Goal: Information Seeking & Learning: Learn about a topic

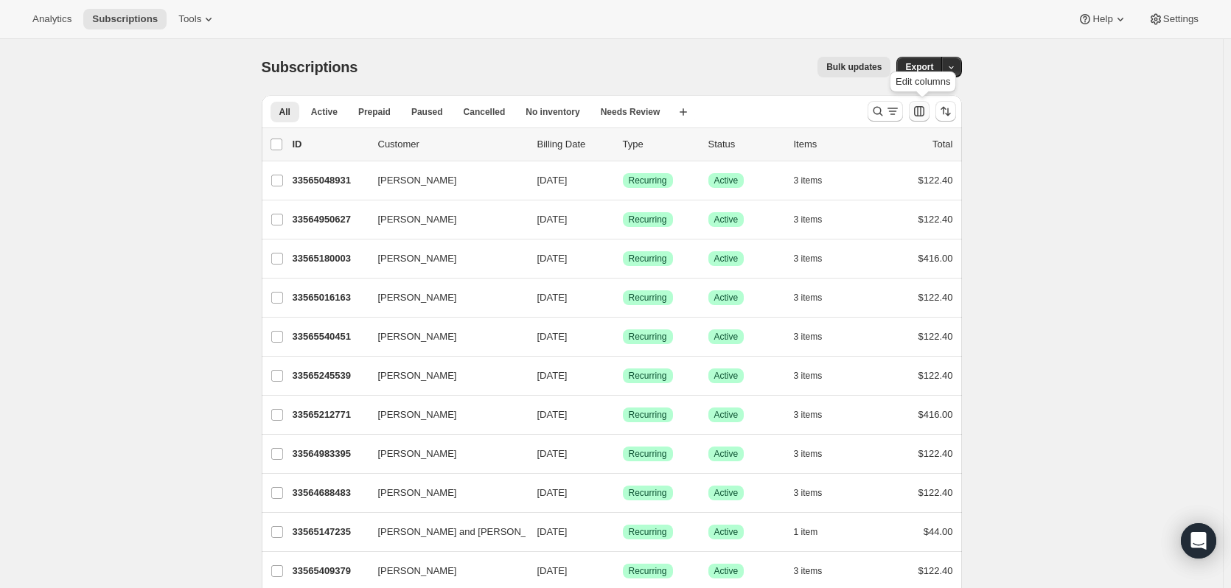
click at [920, 115] on icon "Customize table column order and visibility" at bounding box center [919, 111] width 15 height 15
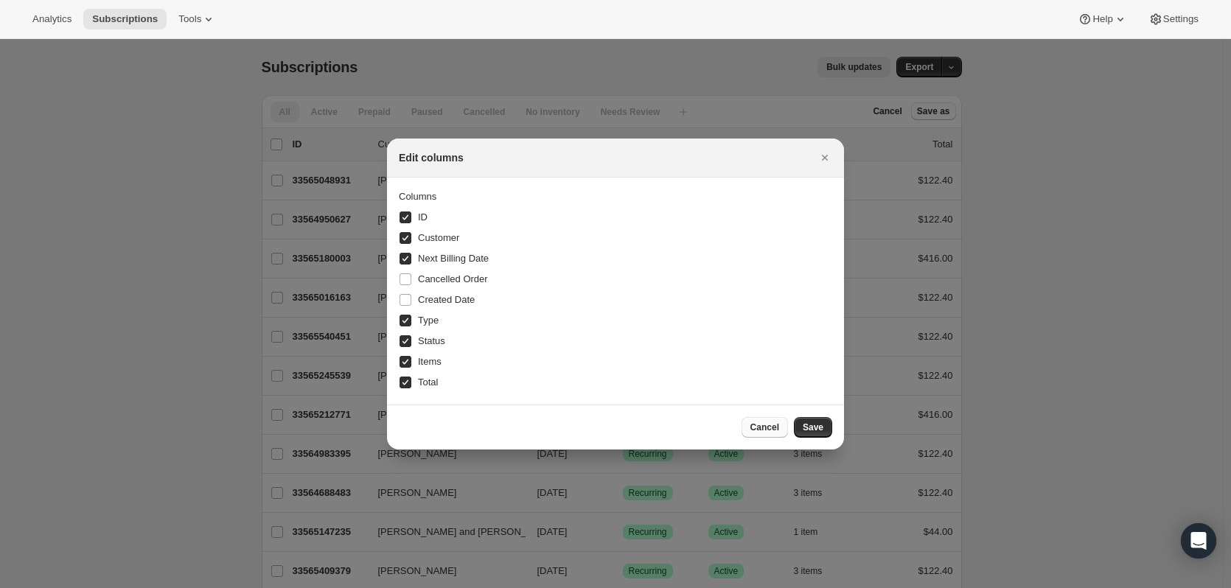
click at [760, 431] on span "Cancel" at bounding box center [765, 428] width 29 height 12
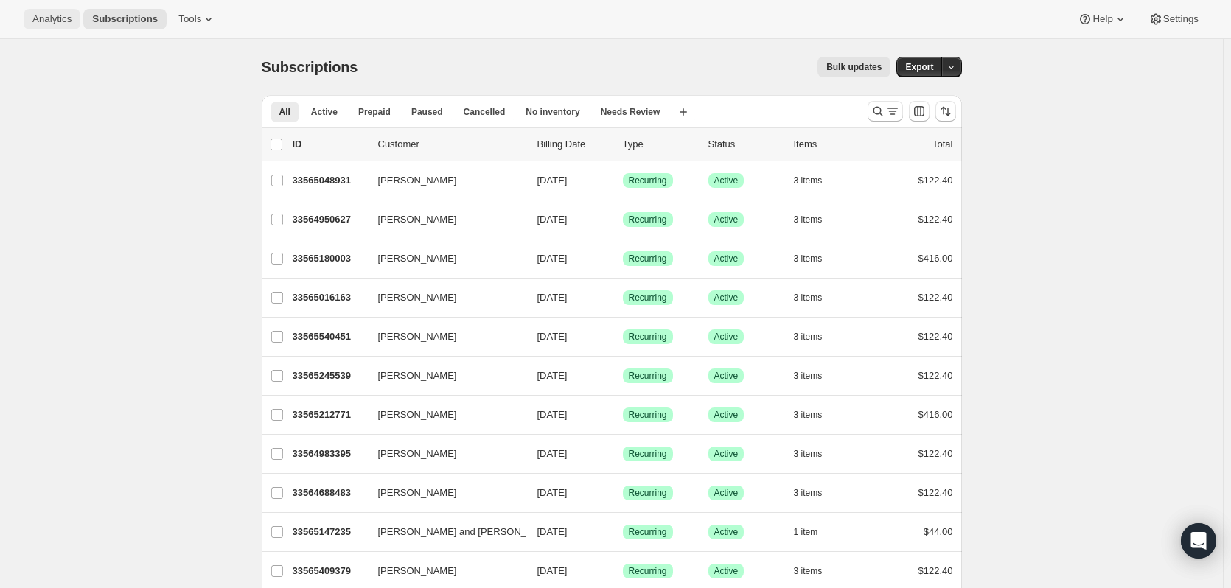
click at [49, 27] on button "Analytics" at bounding box center [52, 19] width 57 height 21
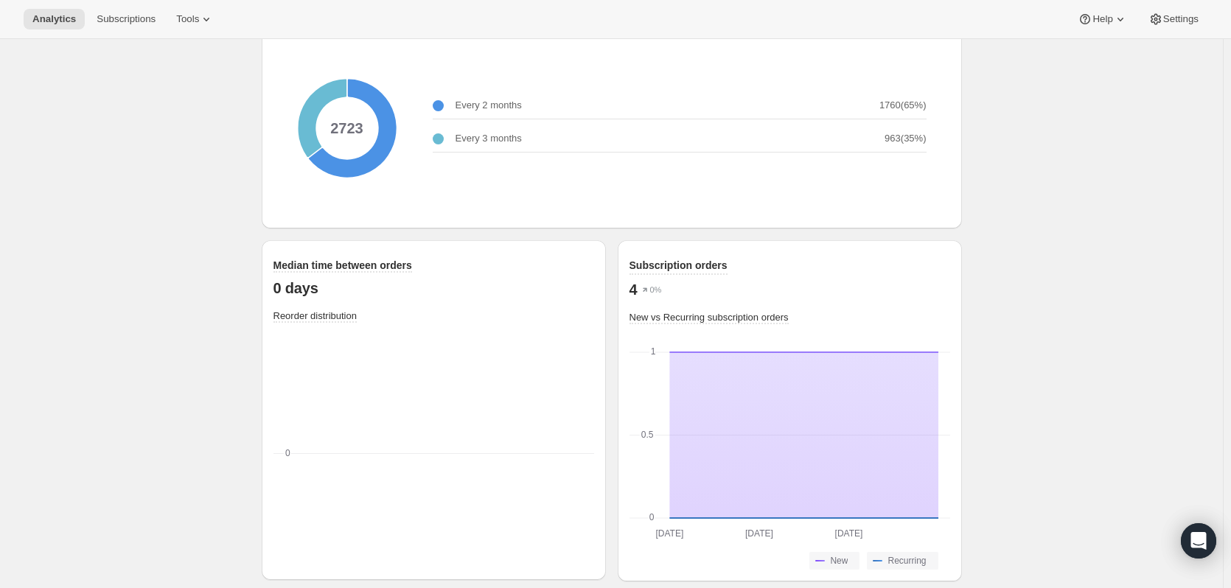
scroll to position [1905, 0]
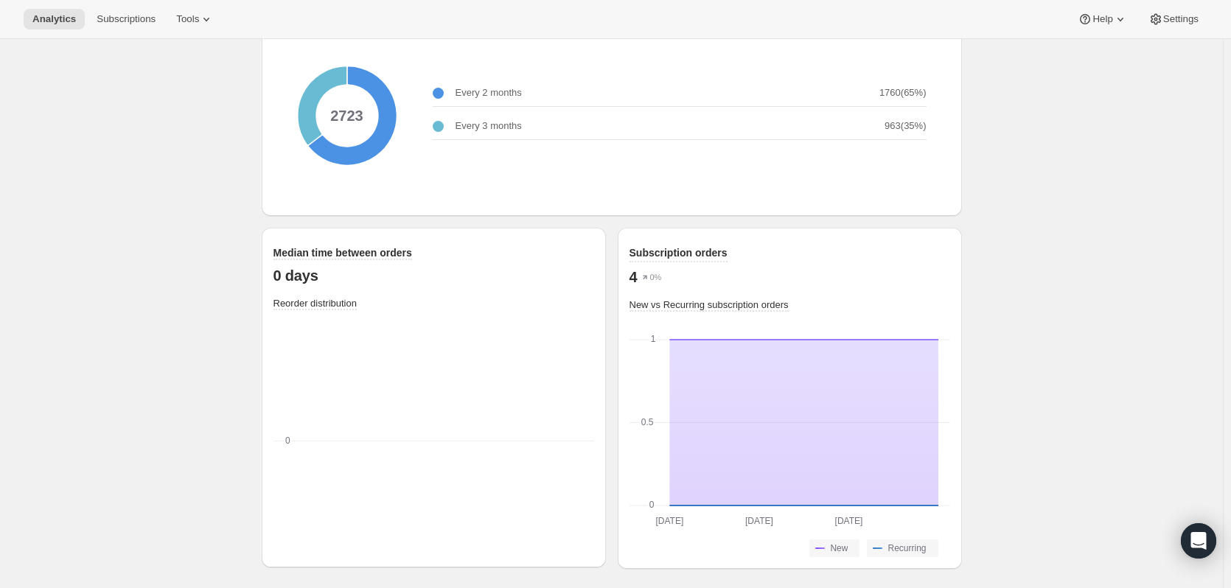
click at [392, 386] on icon "0 0" at bounding box center [434, 445] width 321 height 221
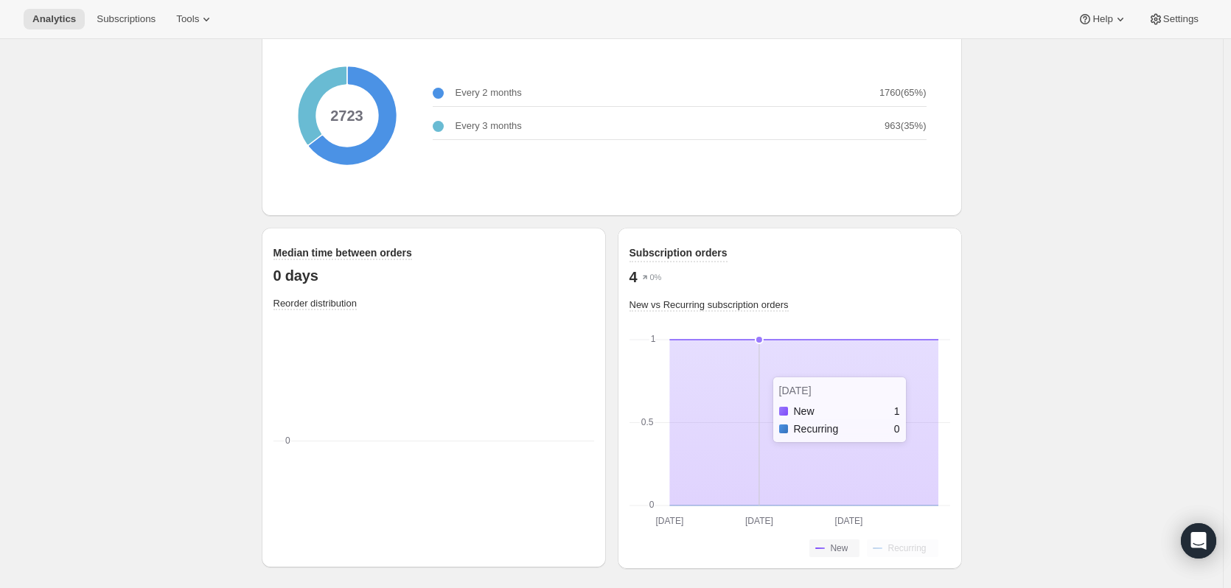
click at [776, 373] on icon at bounding box center [803, 423] width 269 height 166
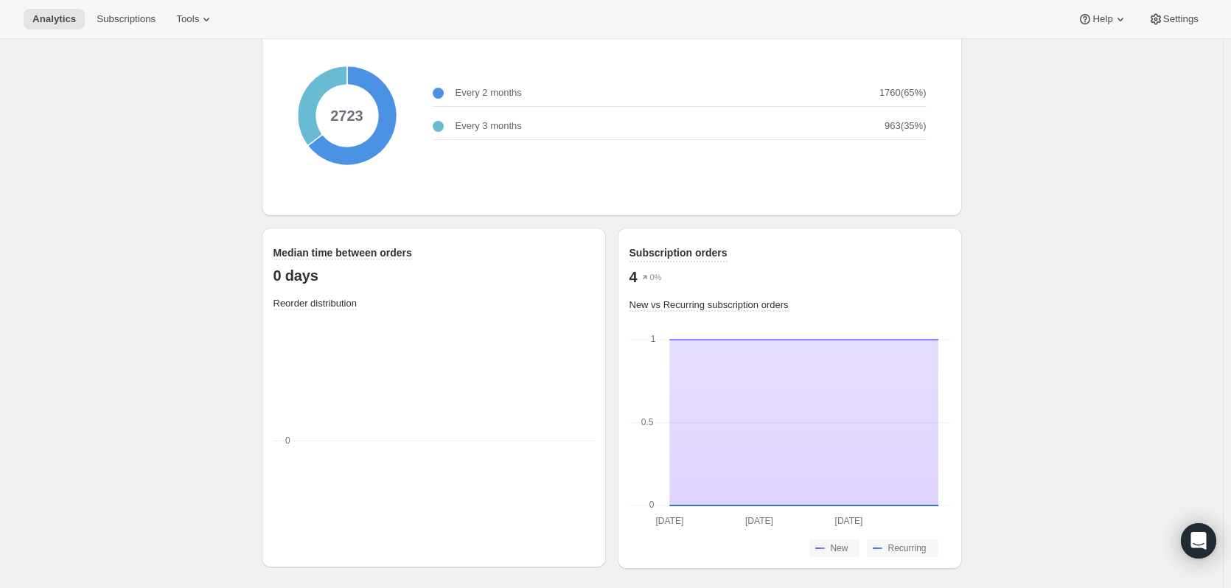
click at [360, 113] on icon at bounding box center [347, 115] width 147 height 147
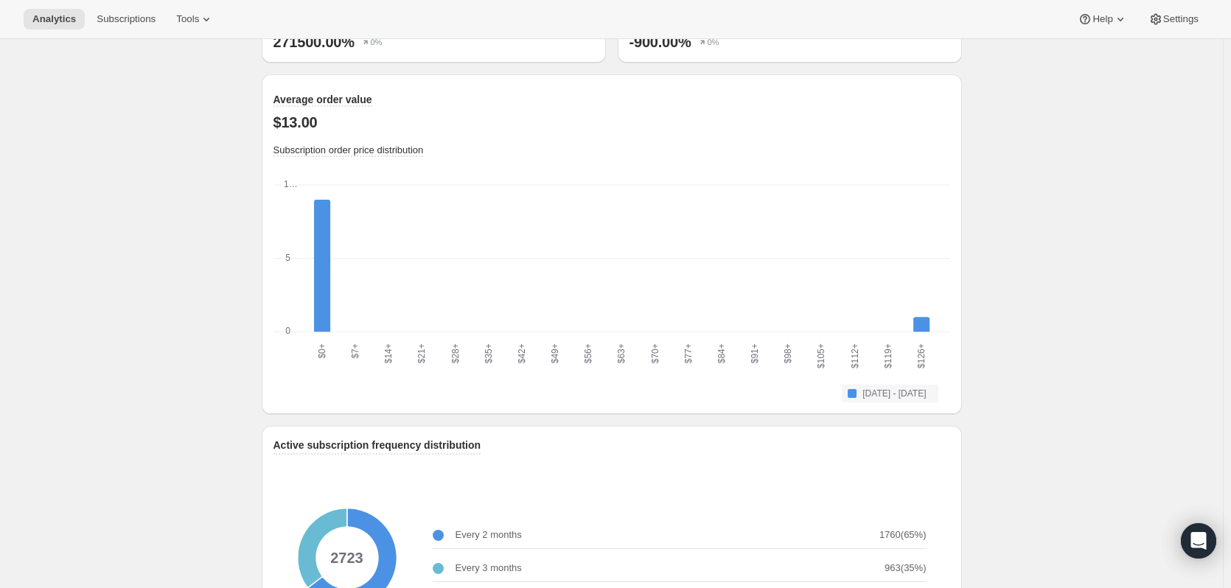
click at [414, 163] on div "Average order value $13.00 Subscription order price distribution $0+ $0+ $7+ $7…" at bounding box center [612, 247] width 677 height 310
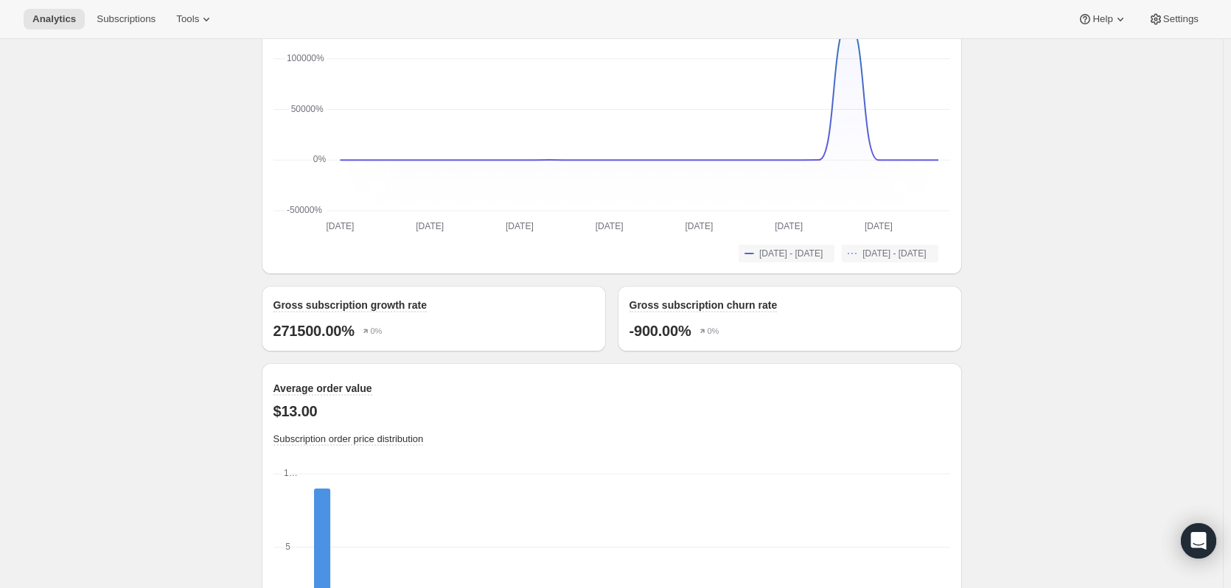
scroll to position [1168, 0]
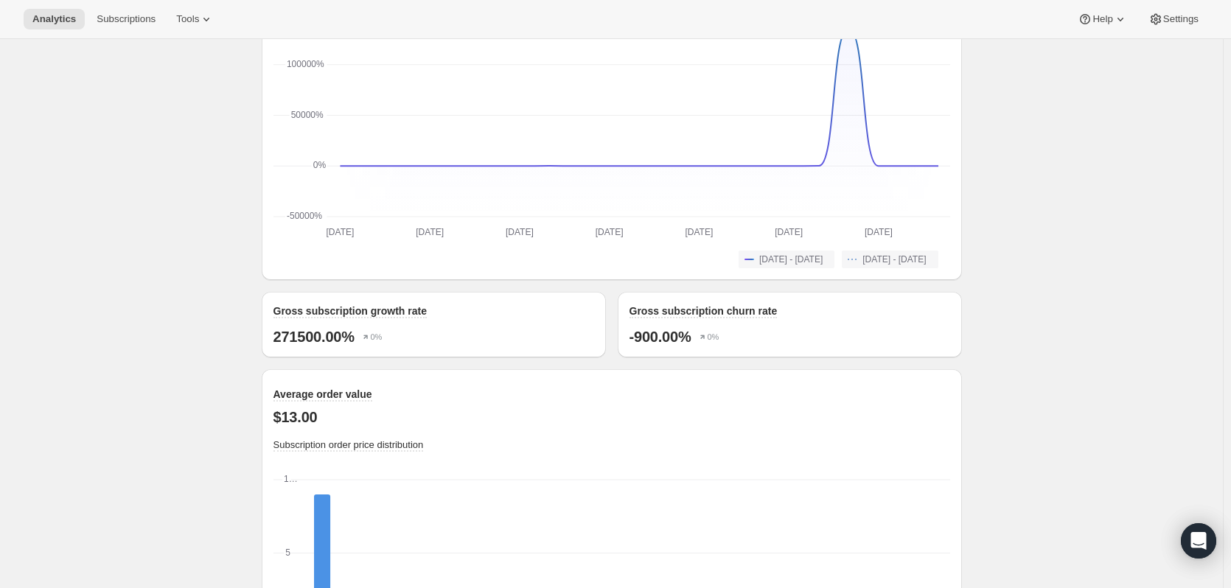
click at [417, 344] on div "Gross subscription growth rate 271500.00% 0%" at bounding box center [434, 325] width 344 height 66
click at [672, 334] on p "-900.00%" at bounding box center [661, 337] width 62 height 18
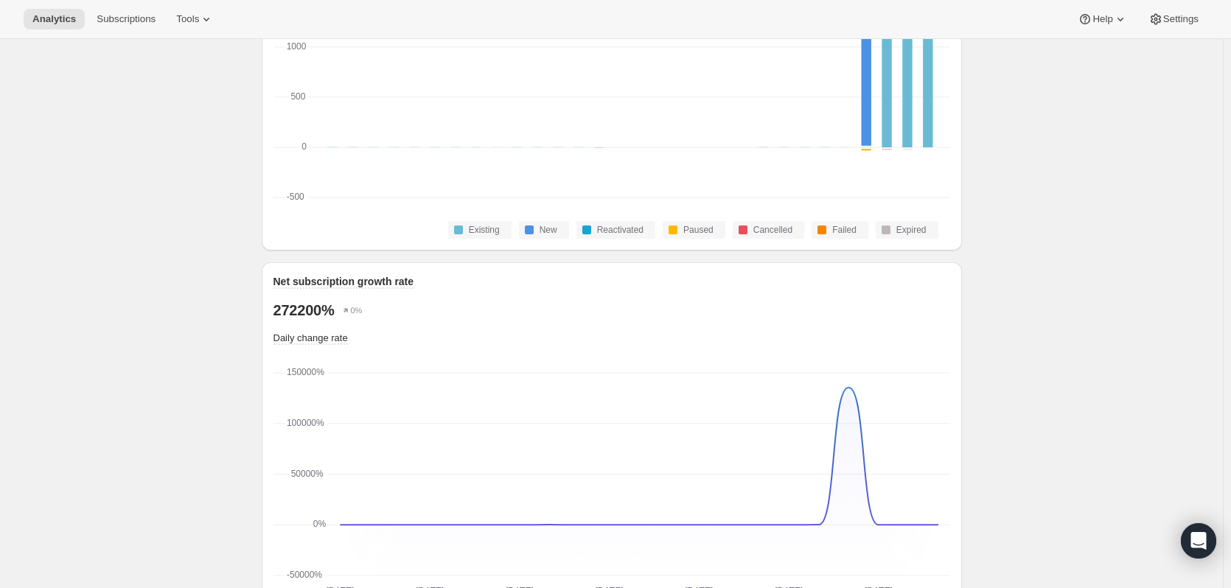
scroll to position [652, 0]
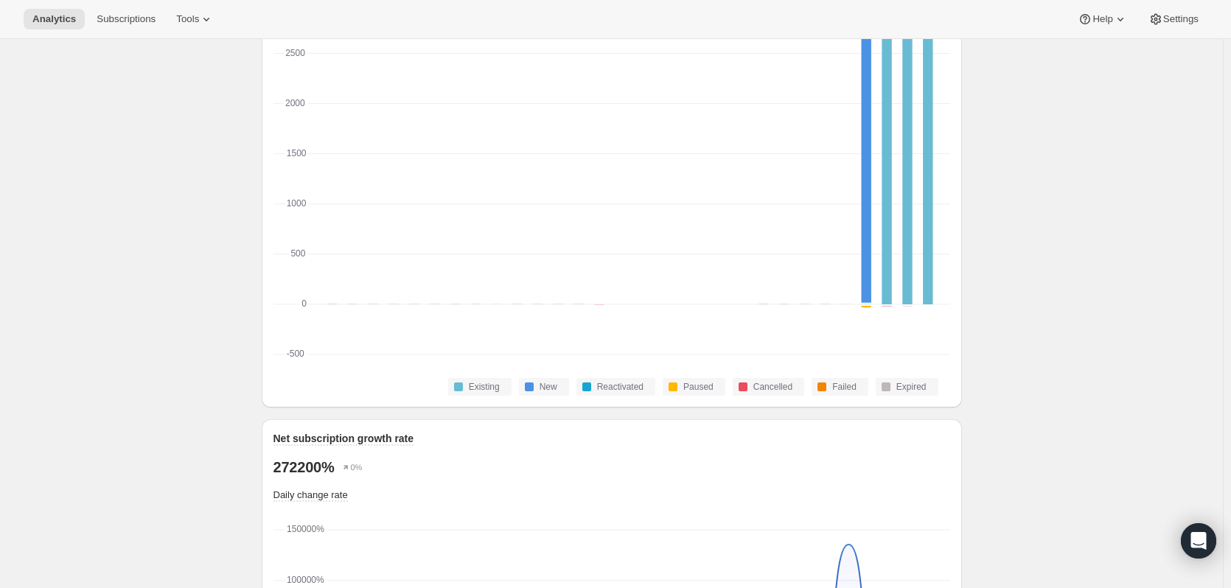
click at [644, 248] on rect "Jul 31 2025: Existing 0,New 0,Reactivated 0,Paused 0,Cancelled 0,Failed 0,Expir…" at bounding box center [640, 193] width 21 height 324
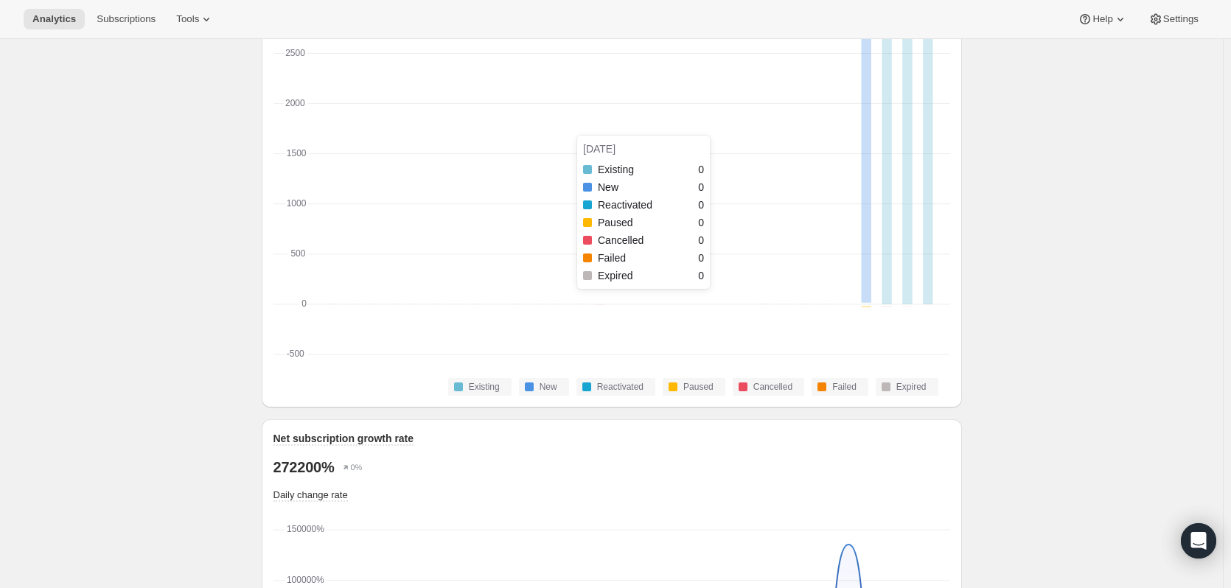
click at [644, 248] on rect "Jul 31 2025: Existing 0,New 0,Reactivated 0,Paused 0,Cancelled 0,Failed 0,Expir…" at bounding box center [640, 193] width 21 height 324
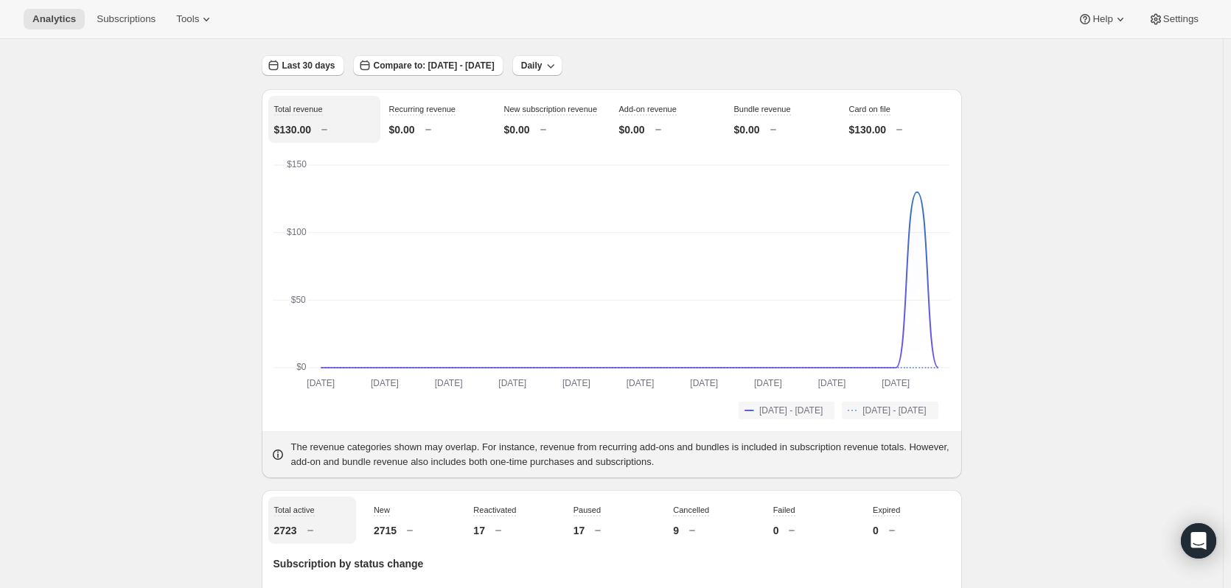
scroll to position [0, 0]
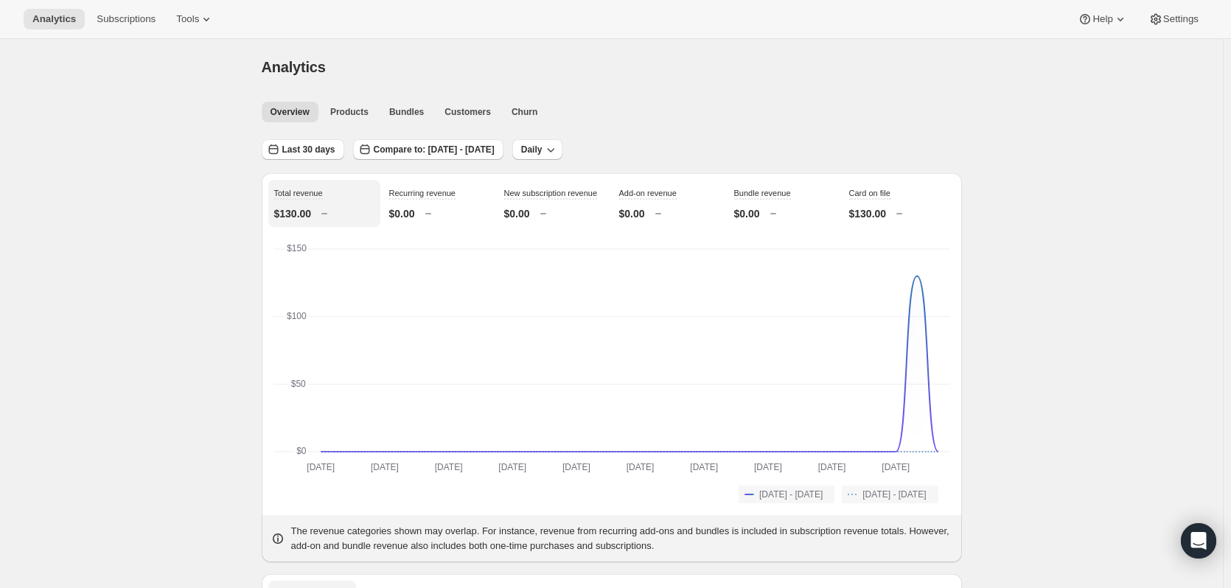
click at [644, 248] on icon "[DATE] [DATE] [DATE] [DATE] [DATE] [DATE] [DATE] [DATE] [DATE] [DATE] [DATE] [D…" at bounding box center [612, 360] width 677 height 229
click at [362, 111] on span "Products" at bounding box center [349, 112] width 38 height 12
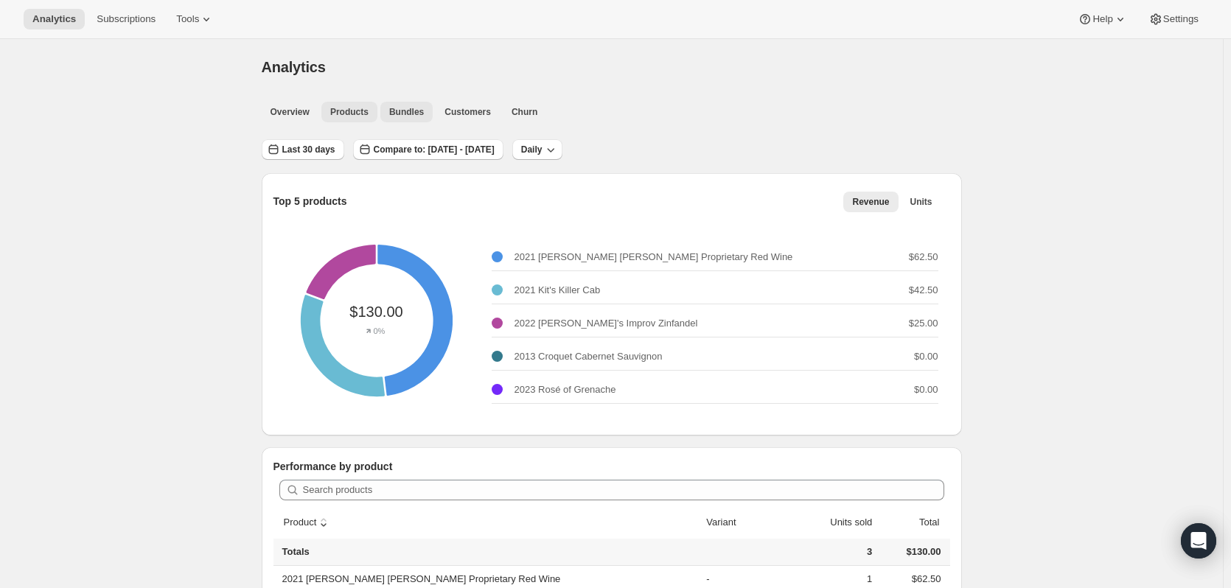
click at [397, 111] on span "Bundles" at bounding box center [406, 112] width 35 height 12
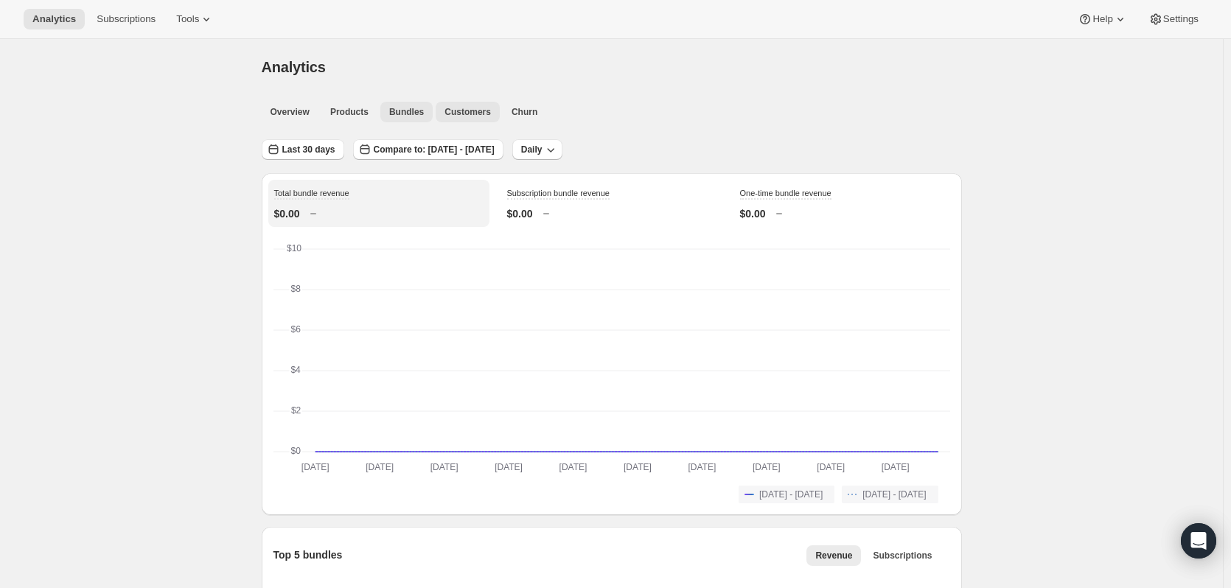
click at [460, 111] on span "Customers" at bounding box center [468, 112] width 46 height 12
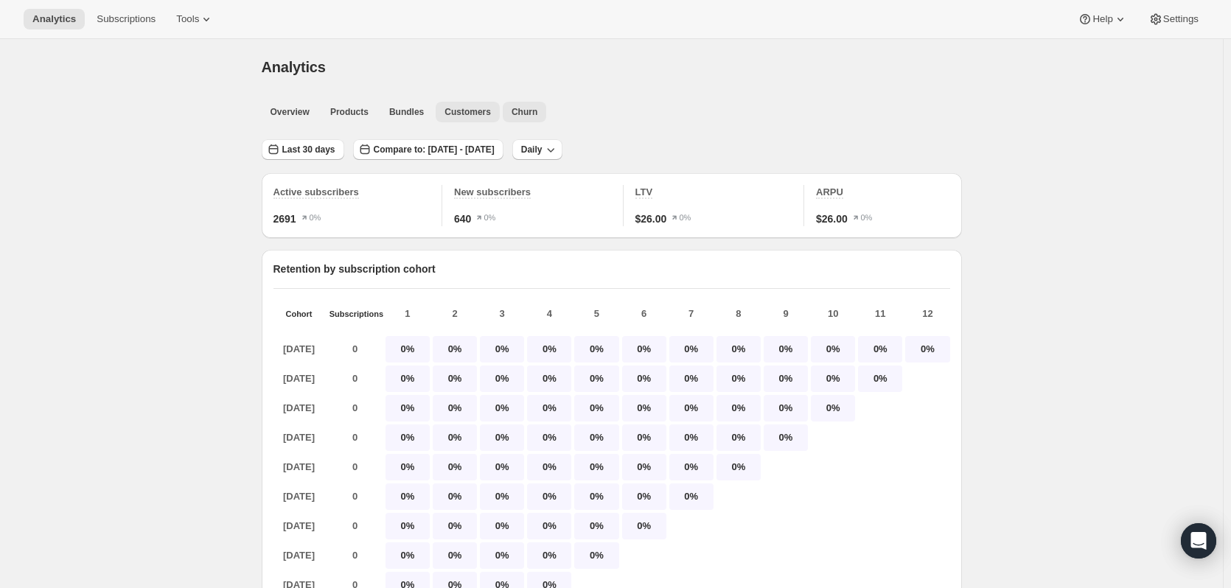
click at [533, 115] on button "Churn" at bounding box center [524, 112] width 43 height 21
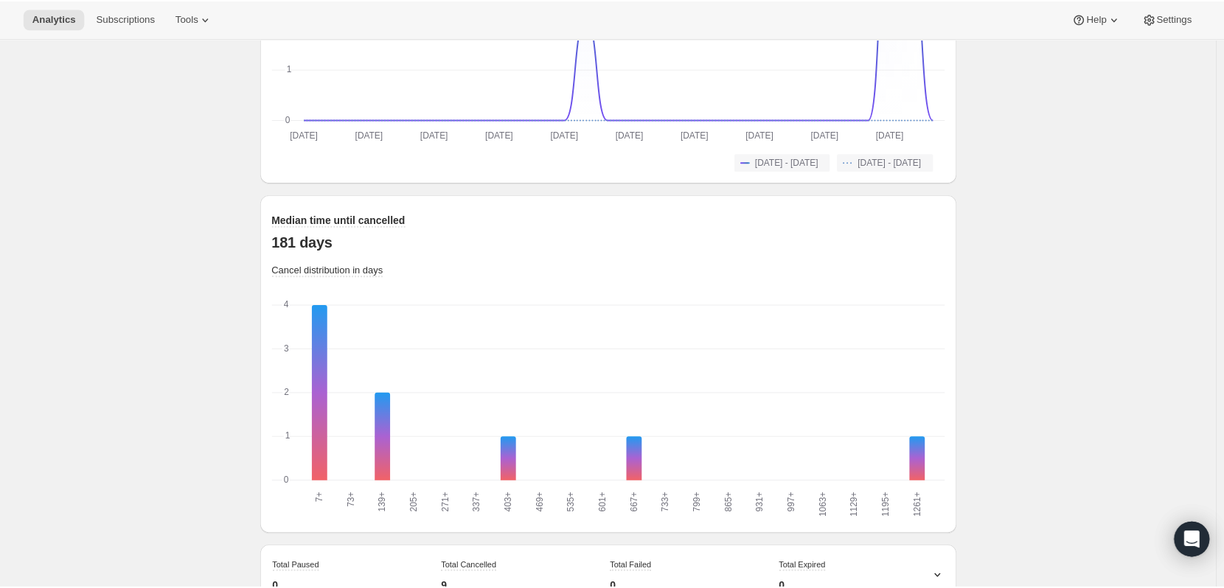
scroll to position [1098, 0]
